Goal: Navigation & Orientation: Find specific page/section

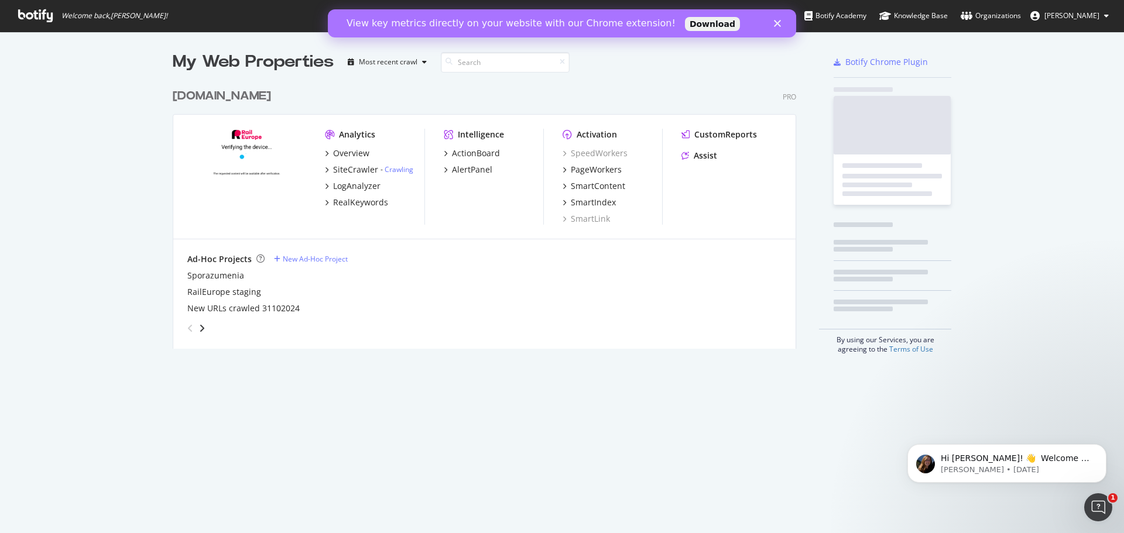
scroll to position [266, 624]
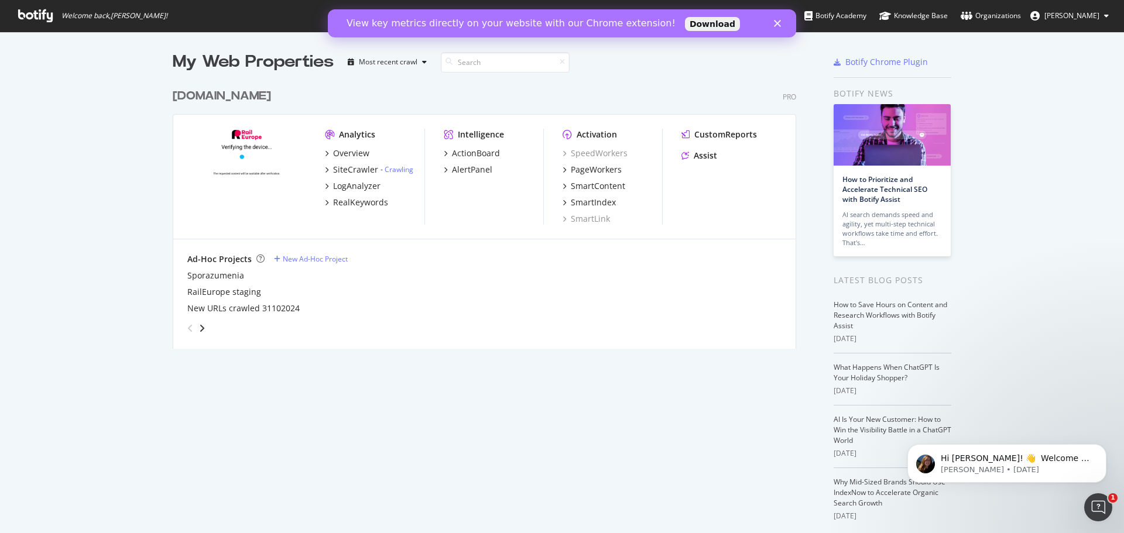
click at [778, 25] on icon "Close" at bounding box center [777, 23] width 7 height 7
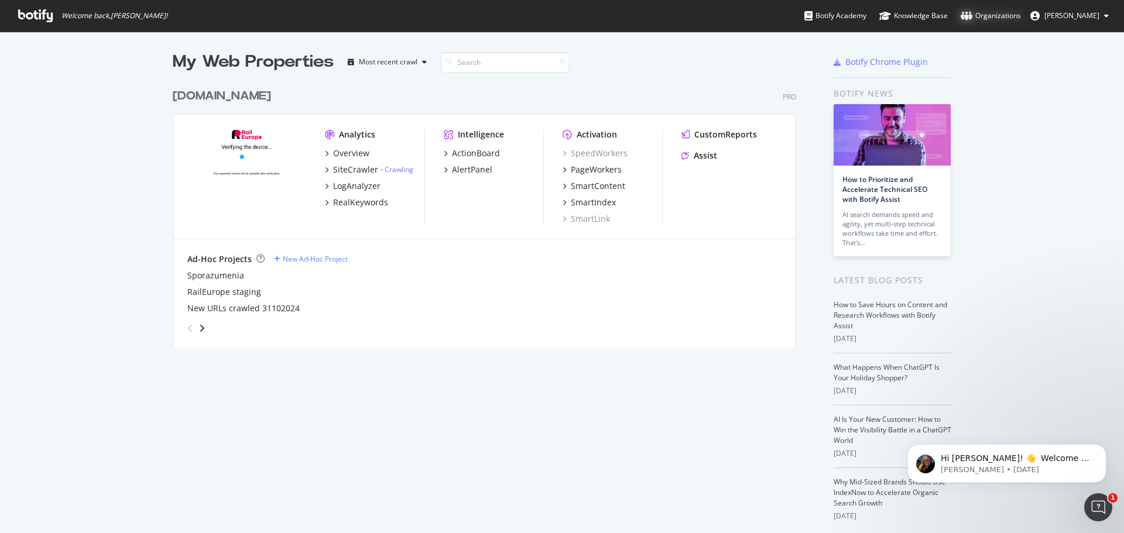
click at [1000, 17] on div "Organizations" at bounding box center [990, 16] width 60 height 12
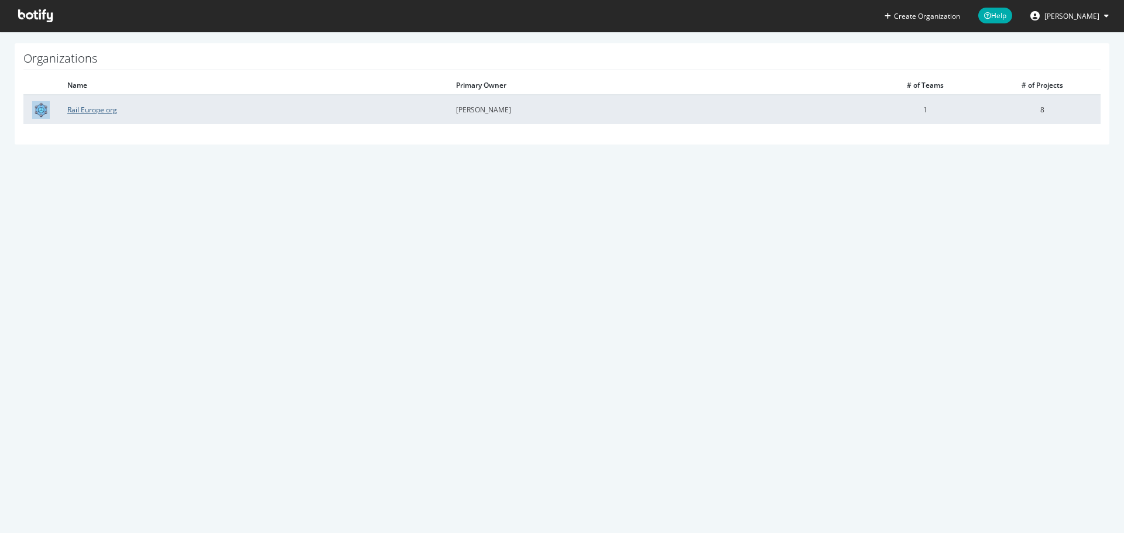
click at [104, 106] on link "Rail Europe org" at bounding box center [92, 110] width 50 height 10
